Goal: Task Accomplishment & Management: Manage account settings

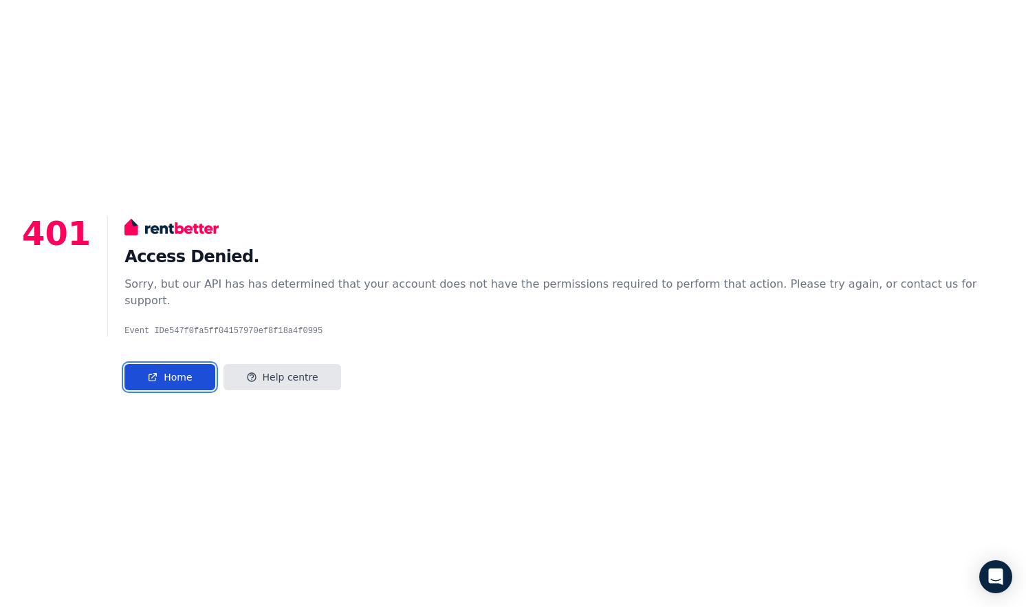
click at [202, 364] on link "Home" at bounding box center [170, 377] width 90 height 26
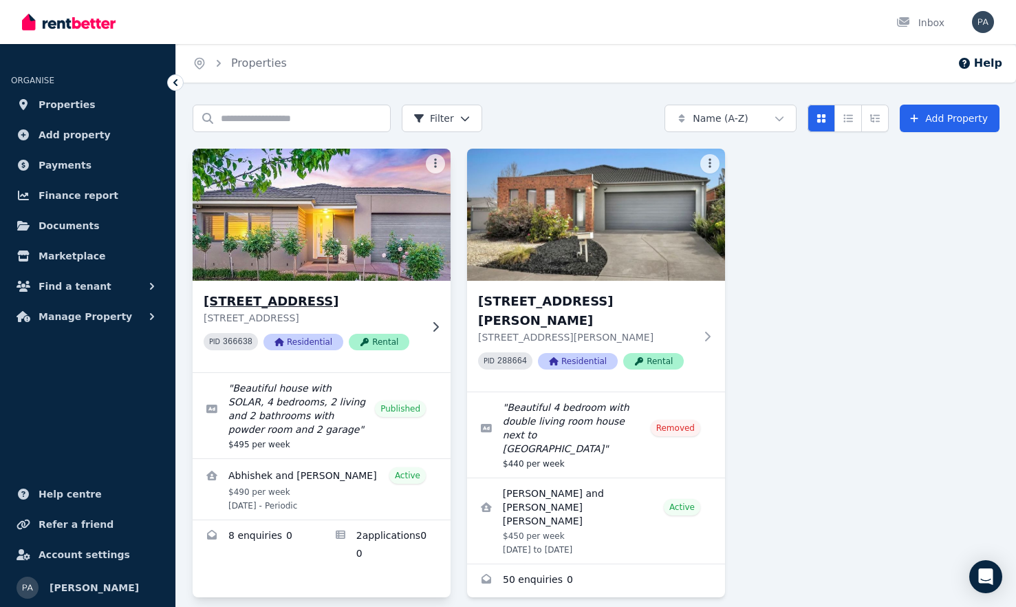
click at [305, 297] on h3 "4 Yarrambat St, Wyndham Vale" at bounding box center [312, 301] width 217 height 19
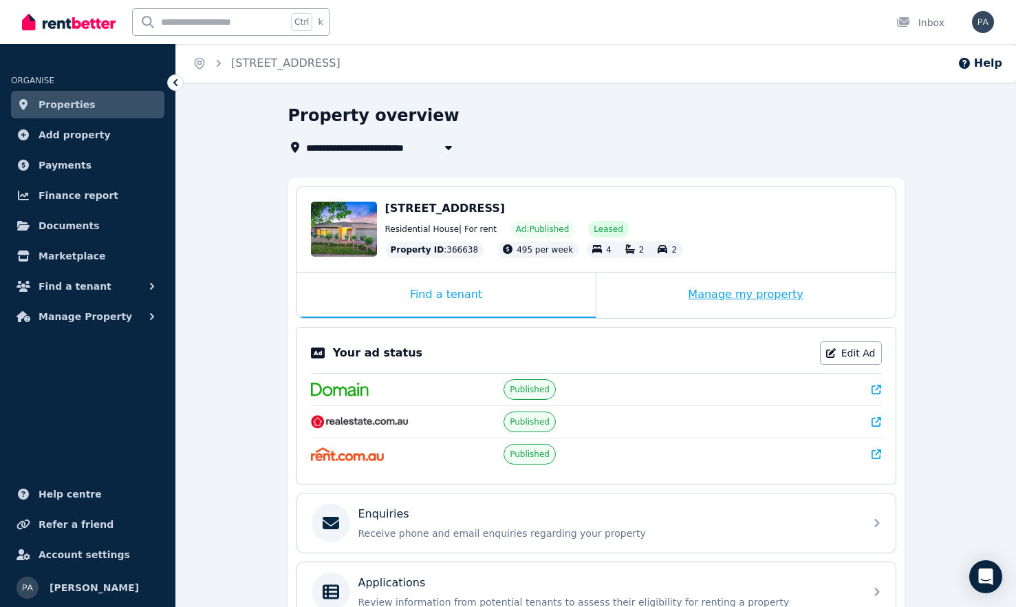
click at [739, 303] on div "Manage my property" at bounding box center [745, 294] width 299 height 45
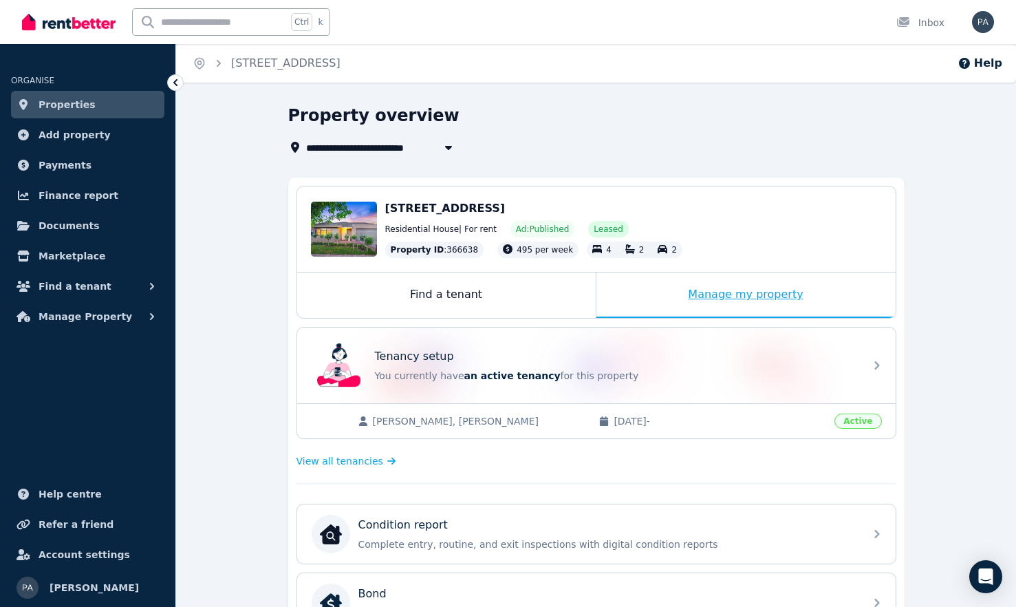
click at [746, 298] on div "Manage my property" at bounding box center [745, 294] width 299 height 45
click at [731, 297] on div "Manage my property" at bounding box center [745, 294] width 299 height 45
click at [755, 292] on div "Manage my property" at bounding box center [745, 294] width 299 height 45
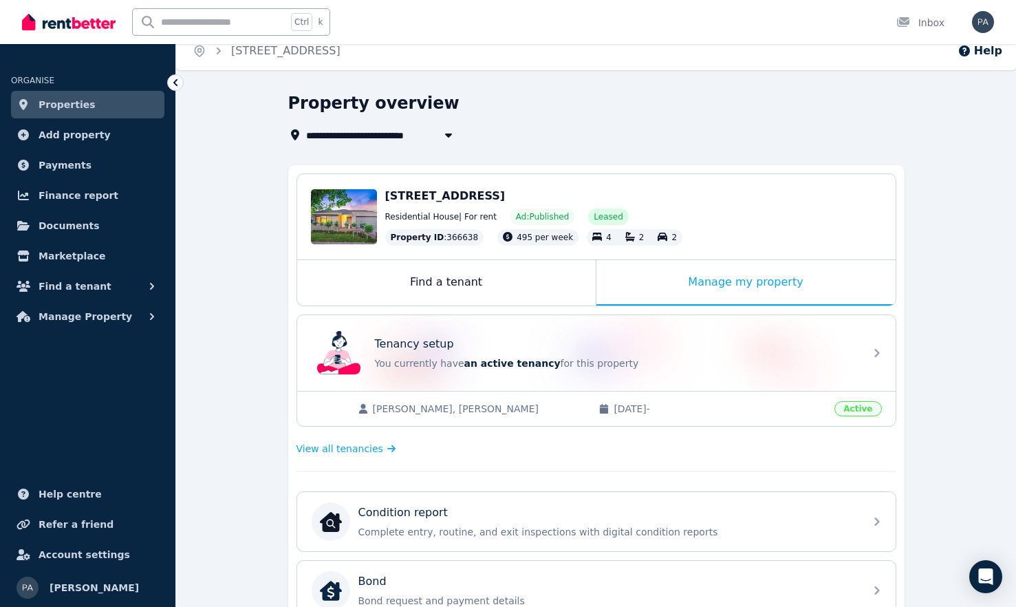
scroll to position [12, 0]
click at [88, 319] on span "Manage Property" at bounding box center [86, 316] width 94 height 17
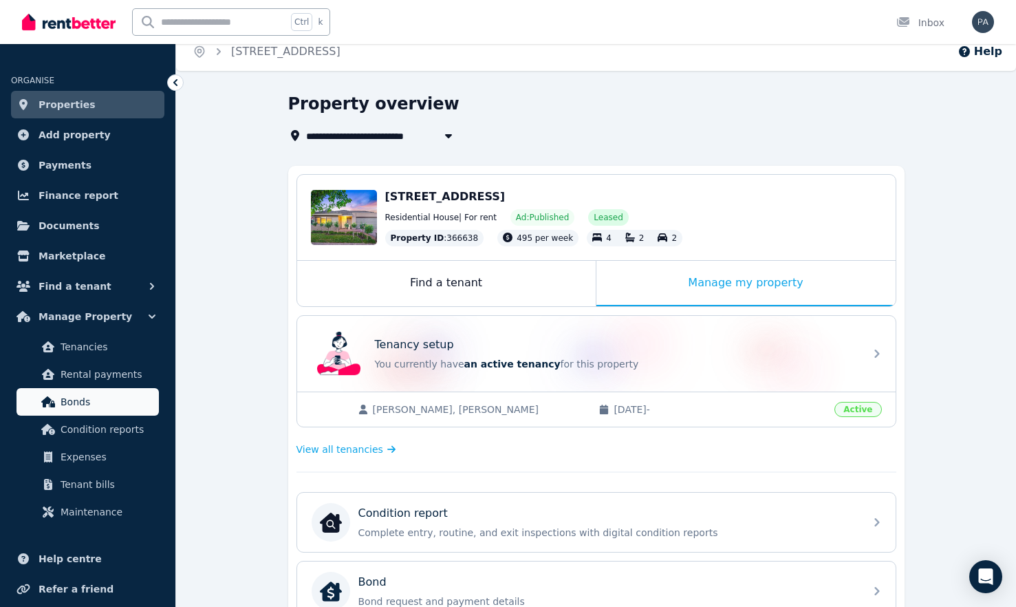
scroll to position [65, 0]
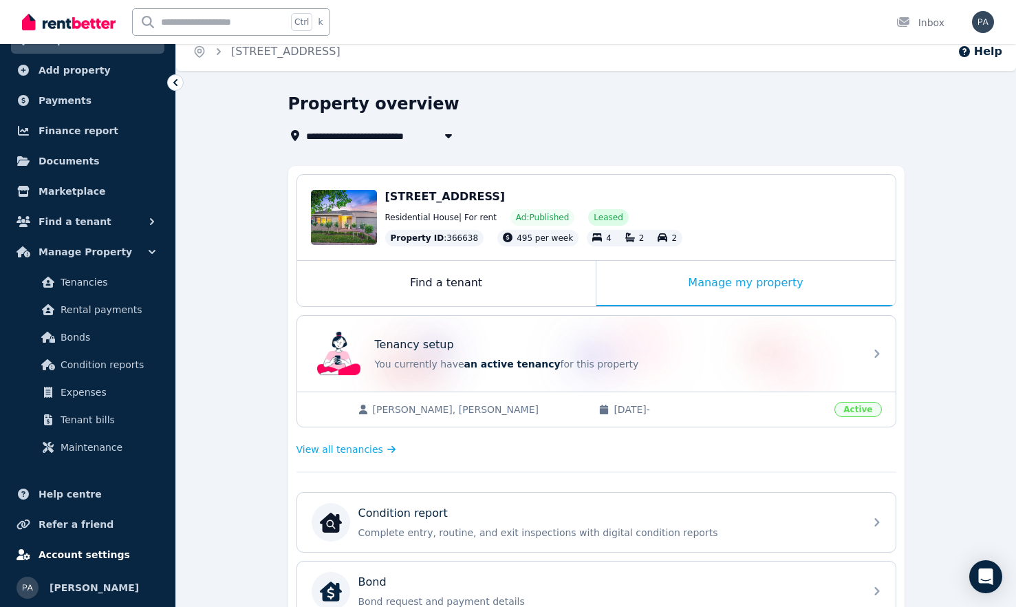
click at [84, 552] on span "Account settings" at bounding box center [85, 554] width 92 height 17
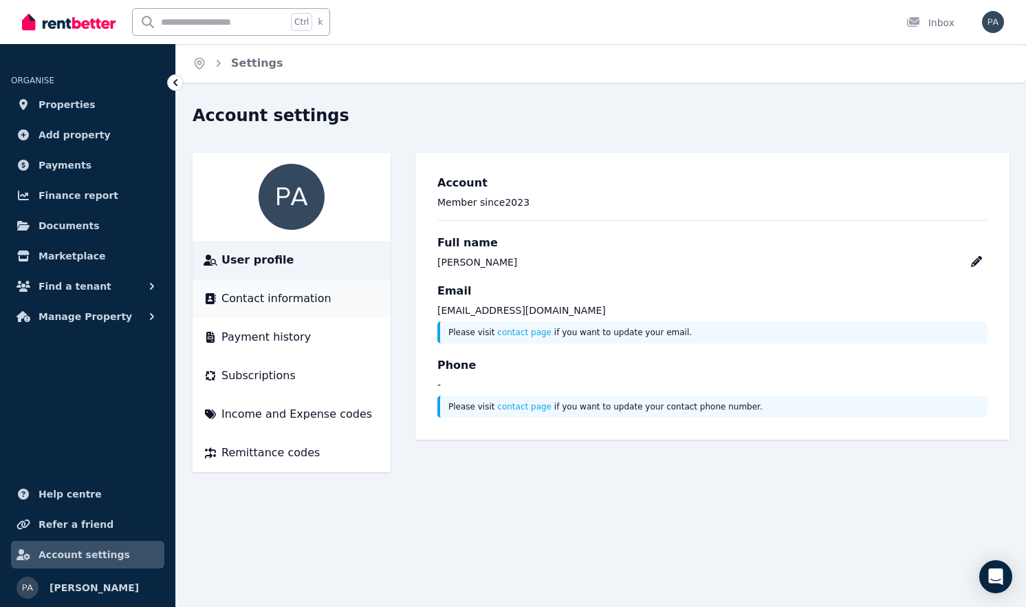
click at [275, 305] on span "Contact information" at bounding box center [277, 298] width 110 height 17
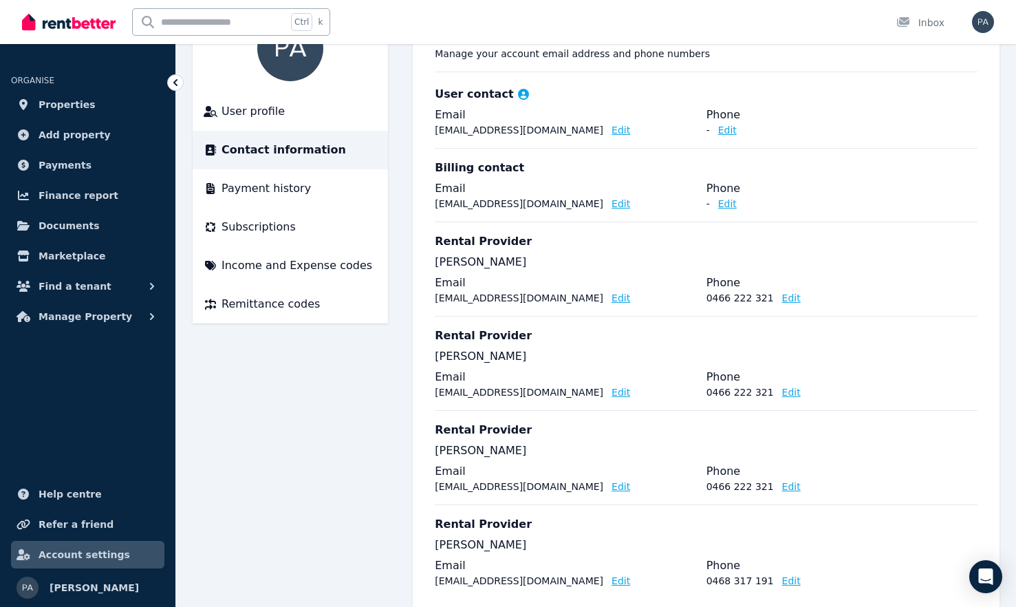
scroll to position [187, 0]
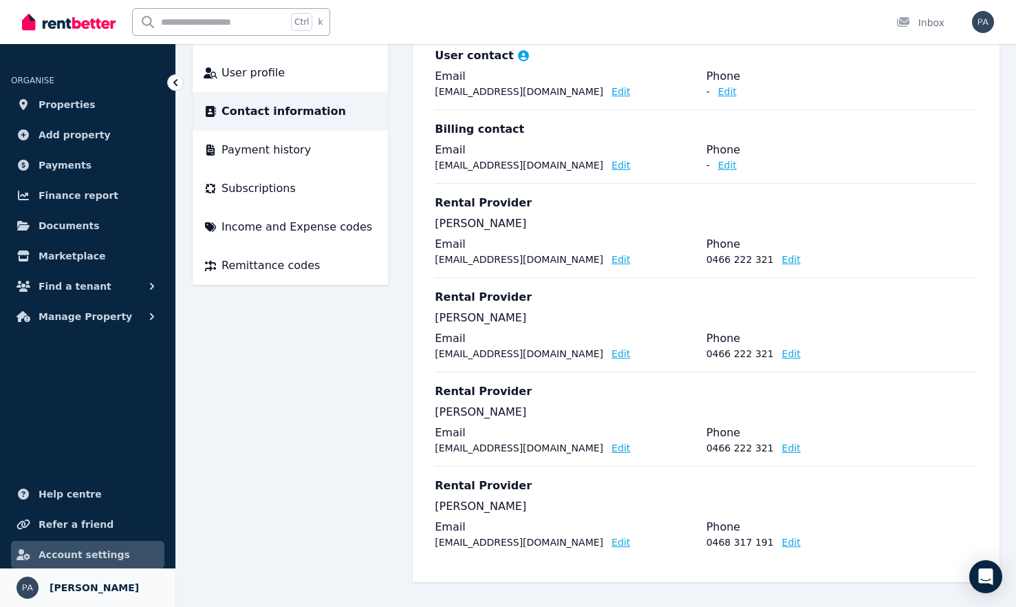
click at [102, 597] on link "Your profile payel bhattacharjee" at bounding box center [87, 587] width 175 height 39
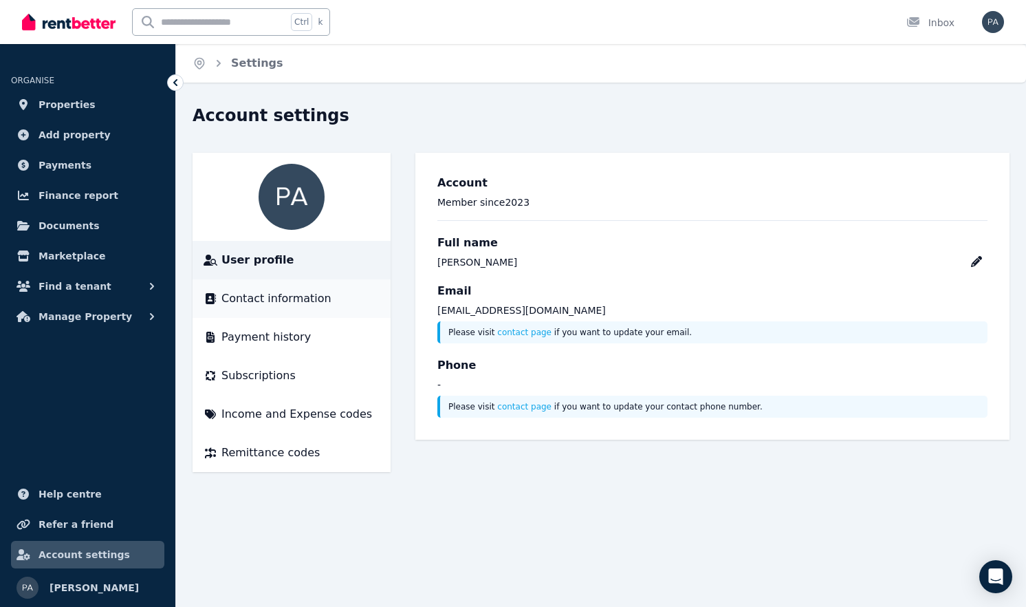
click at [262, 296] on span "Contact information" at bounding box center [277, 298] width 110 height 17
